Goal: Download file/media

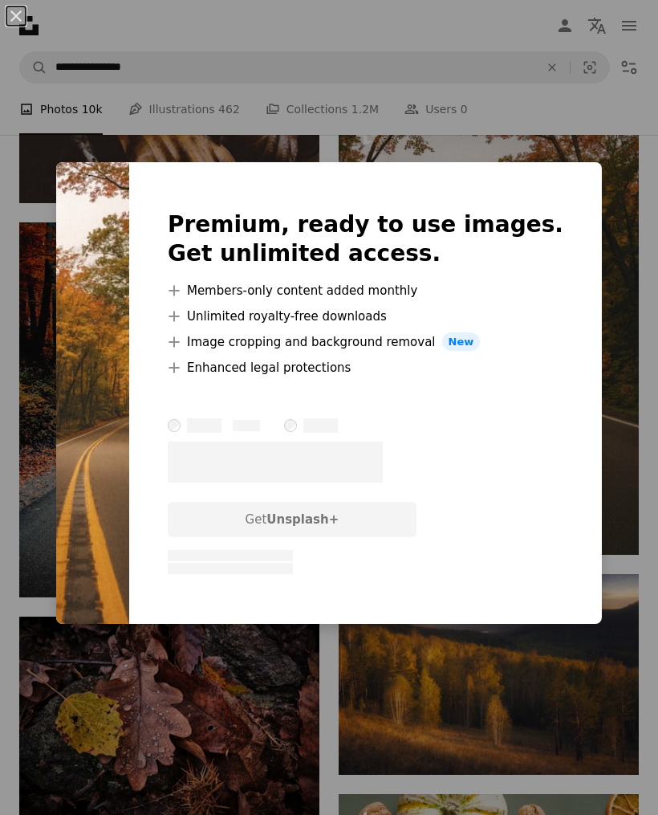
scroll to position [0, 848]
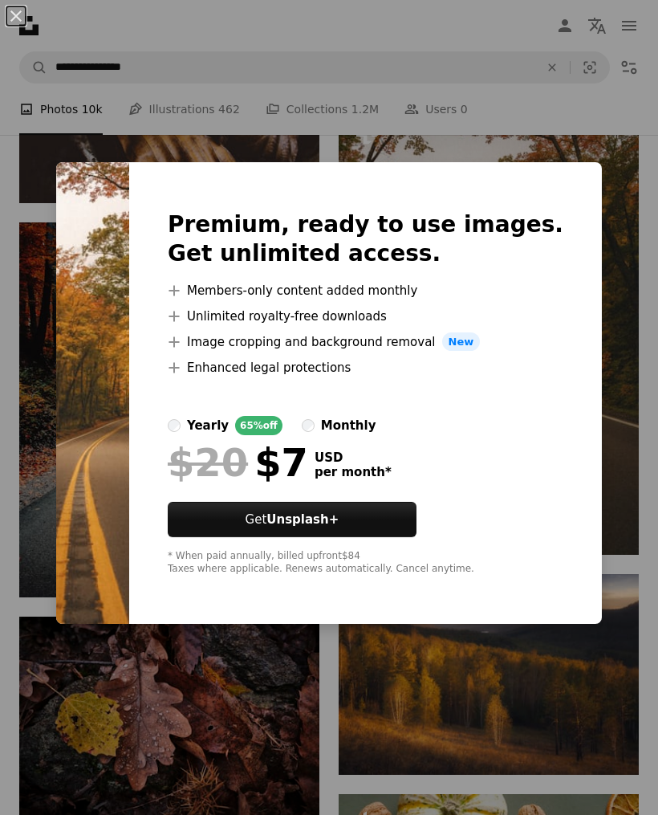
click at [633, 239] on div "An X shape Premium, ready to use images. Get unlimited access. A plus sign Memb…" at bounding box center [329, 407] width 658 height 815
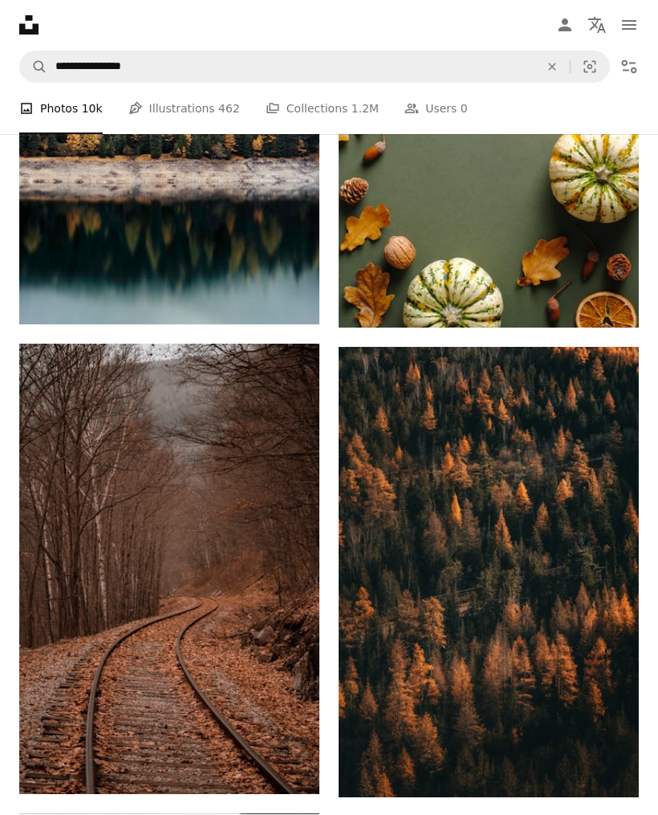
scroll to position [7929, 0]
click at [604, 777] on icon "Arrow pointing down" at bounding box center [606, 767] width 13 height 19
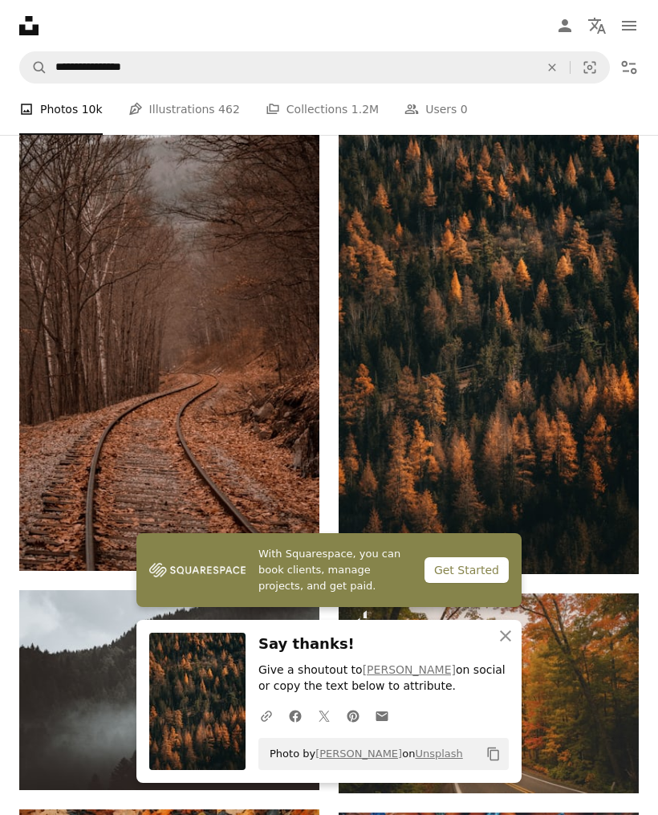
scroll to position [8167, 0]
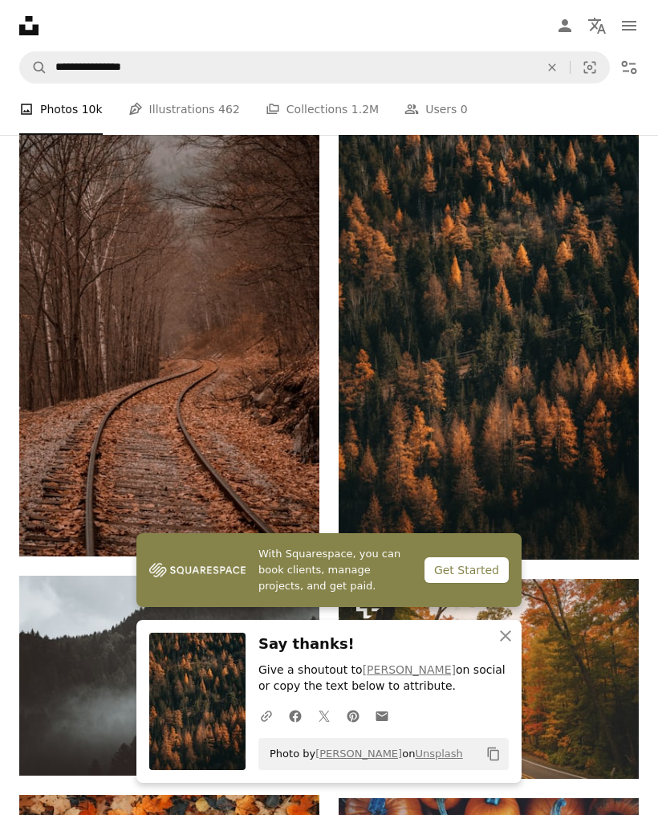
click at [279, 538] on link "Arrow pointing down" at bounding box center [287, 527] width 32 height 26
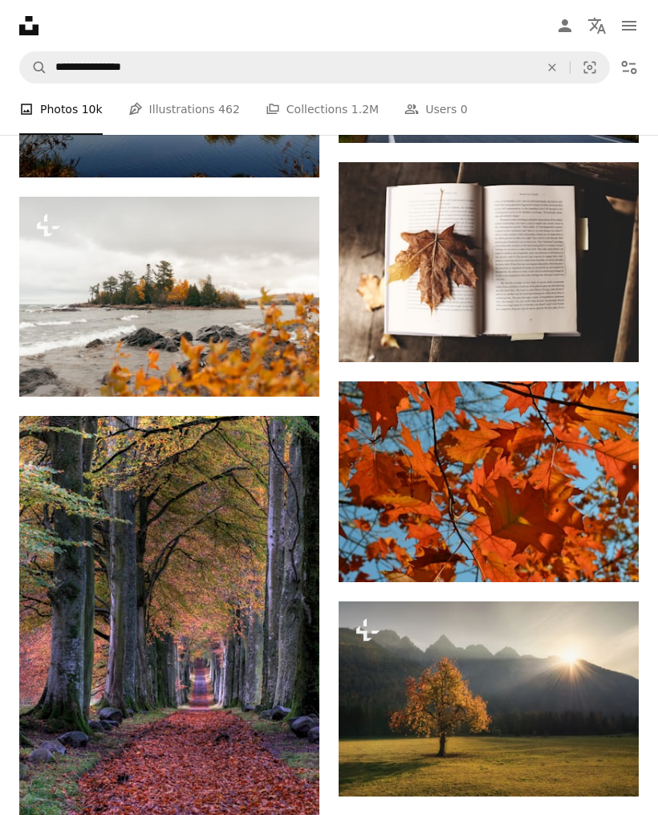
scroll to position [9652, 0]
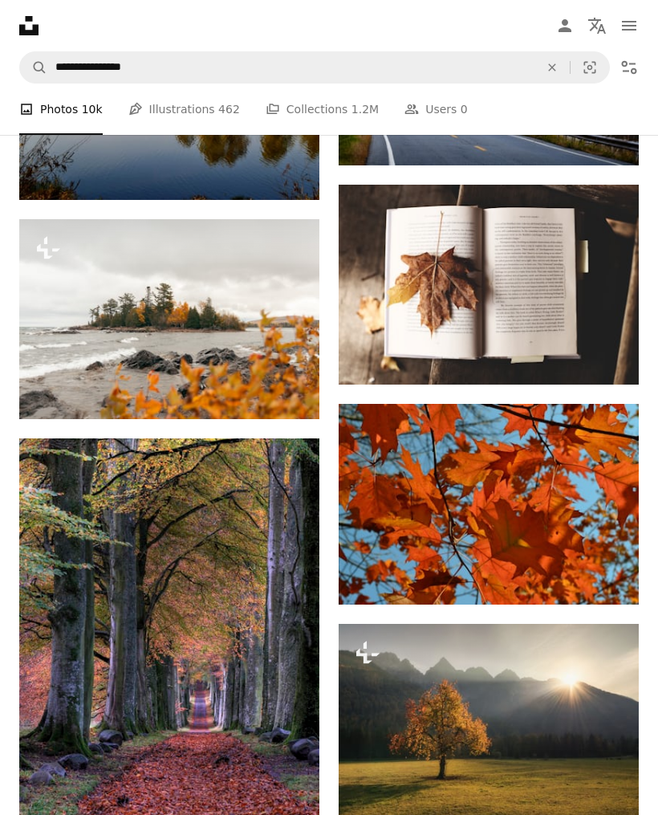
click at [615, 307] on img at bounding box center [489, 285] width 300 height 201
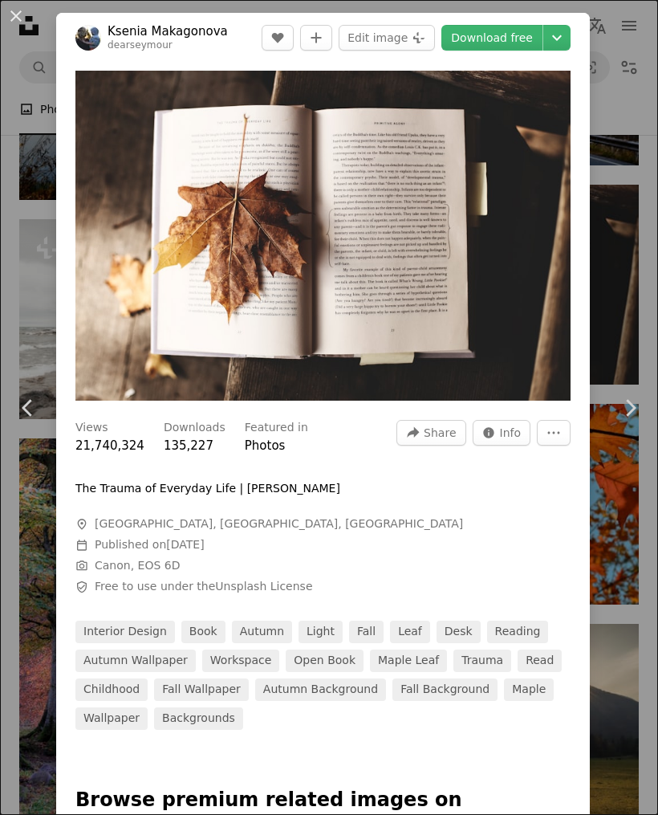
click at [624, 201] on div "An X shape Chevron left Chevron right Ksenia Makagonova dearseymour A heart A p…" at bounding box center [329, 407] width 658 height 815
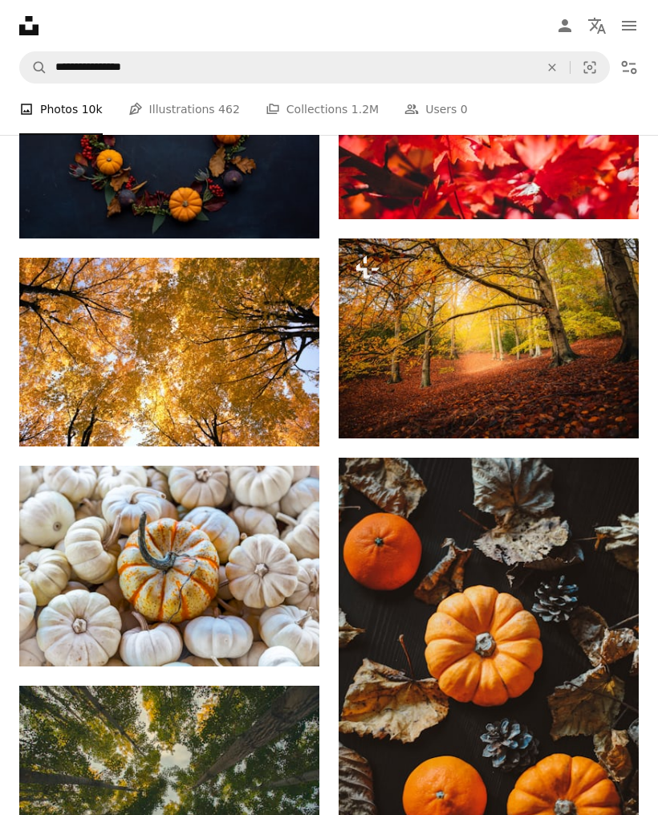
scroll to position [10493, 0]
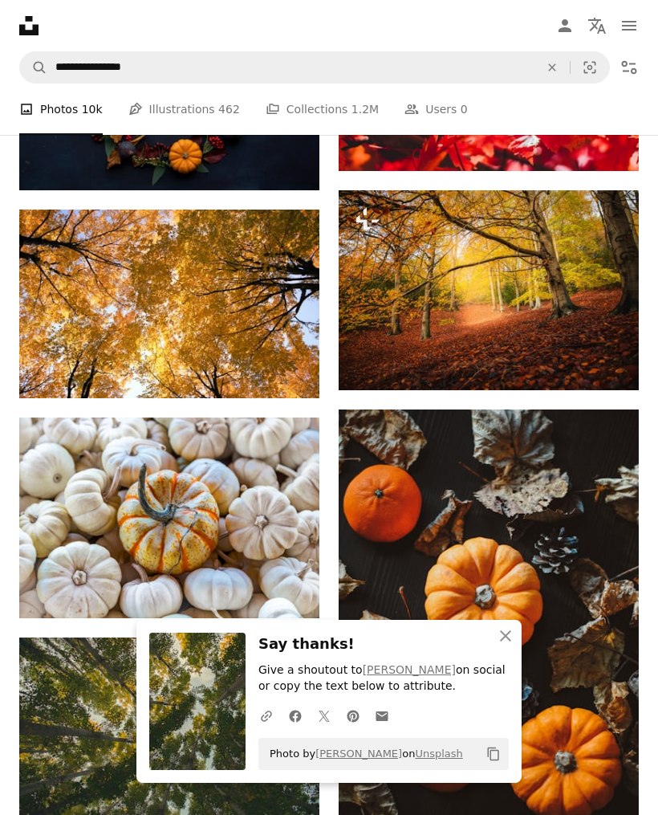
click at [291, 372] on icon "Download" at bounding box center [288, 368] width 10 height 11
